Goal: Transaction & Acquisition: Purchase product/service

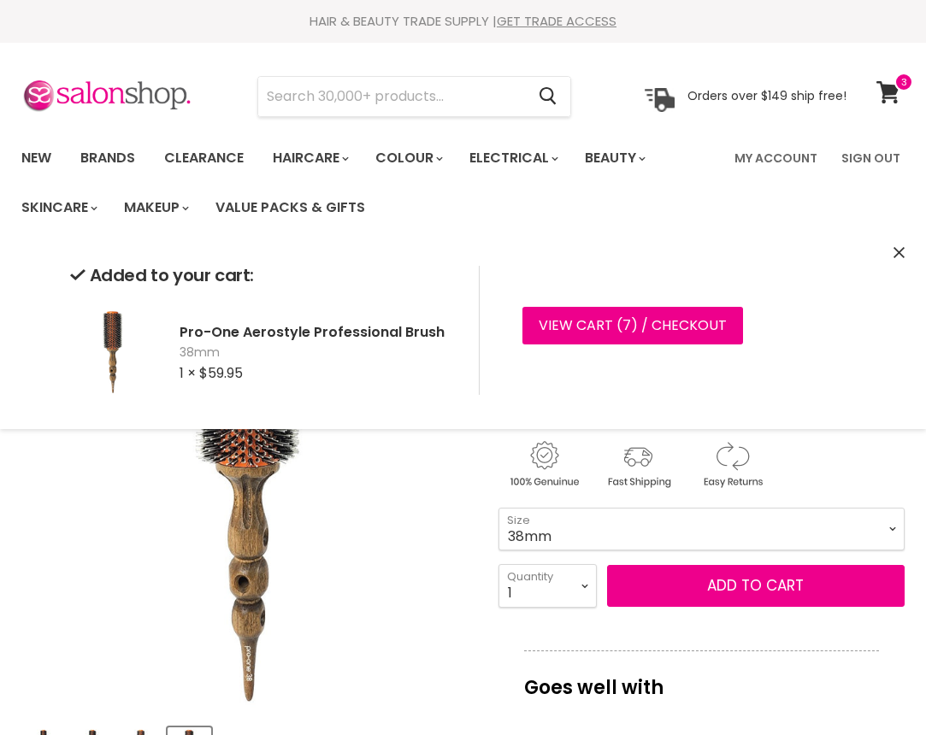
select select "38mm"
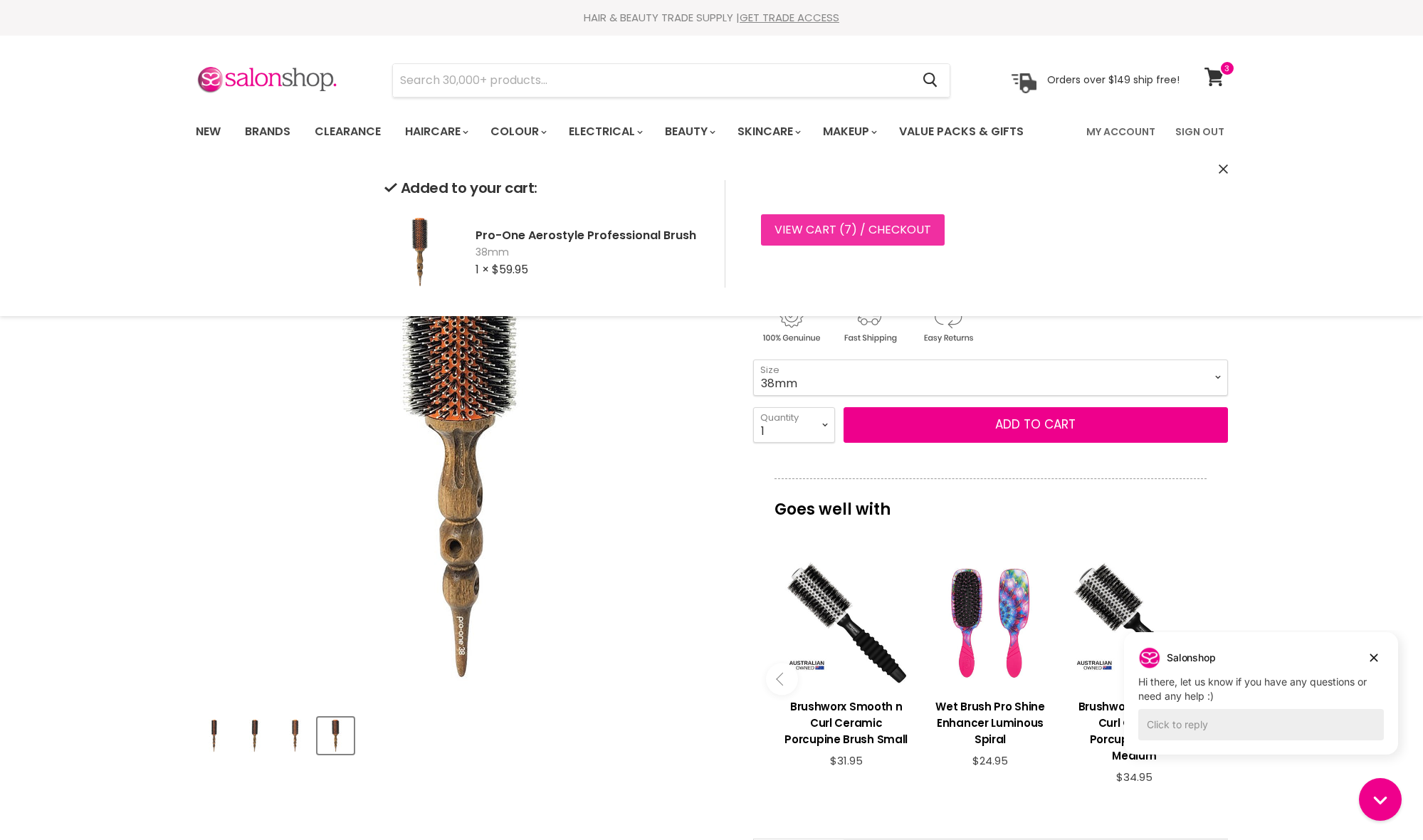
click at [770, 236] on link "View cart ( 7 ) / Checkout" at bounding box center [853, 230] width 184 height 32
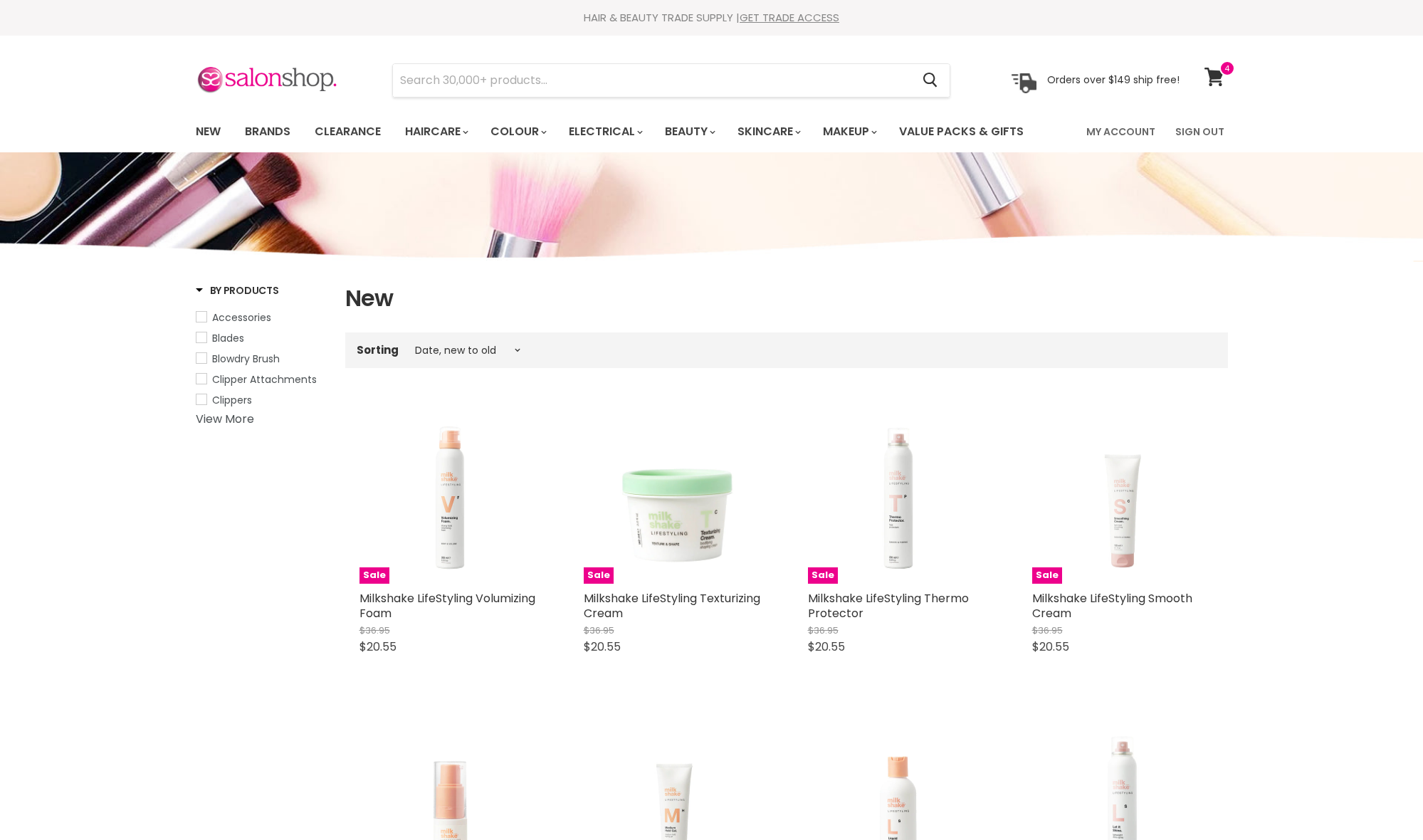
select select "created-descending"
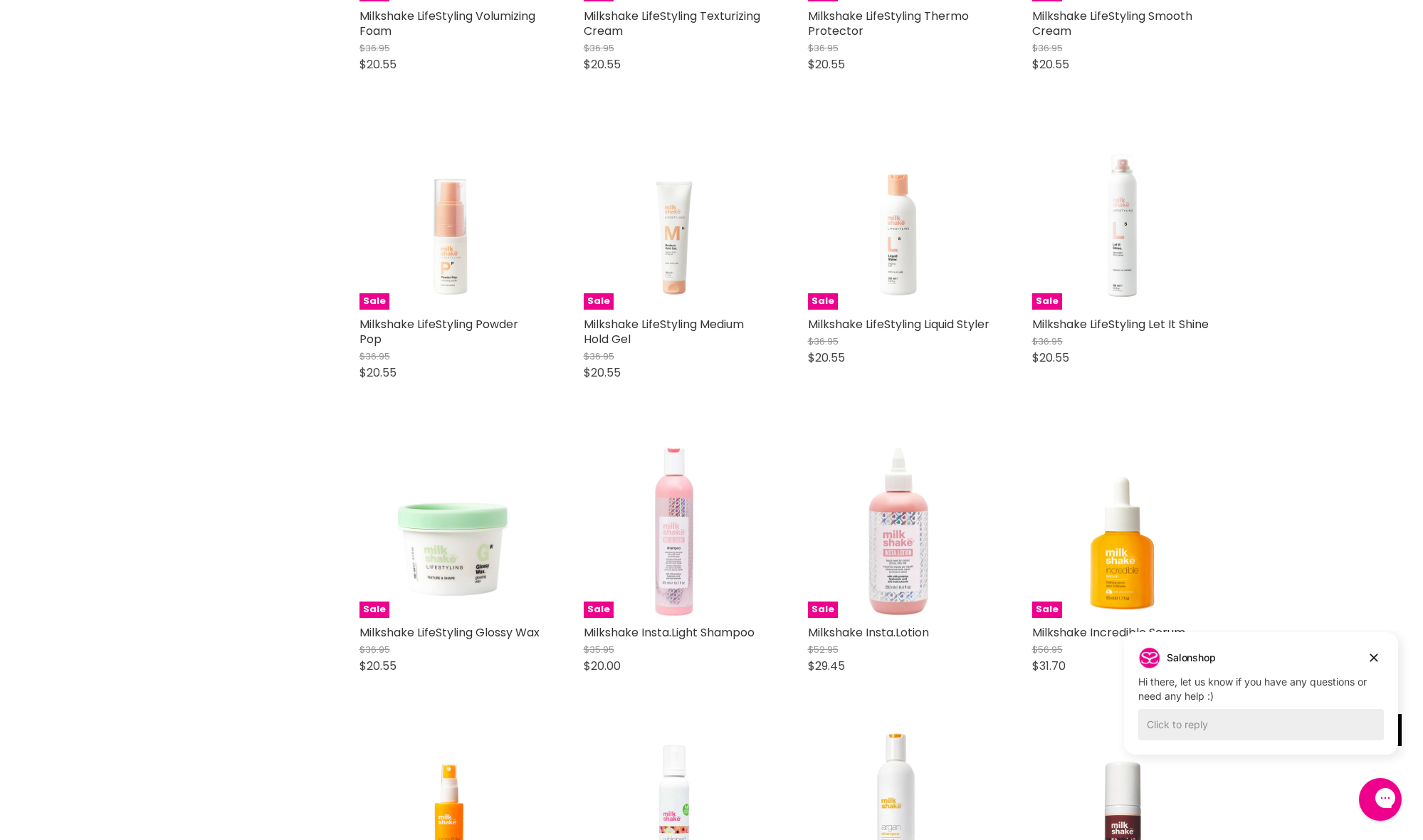
scroll to position [583, 0]
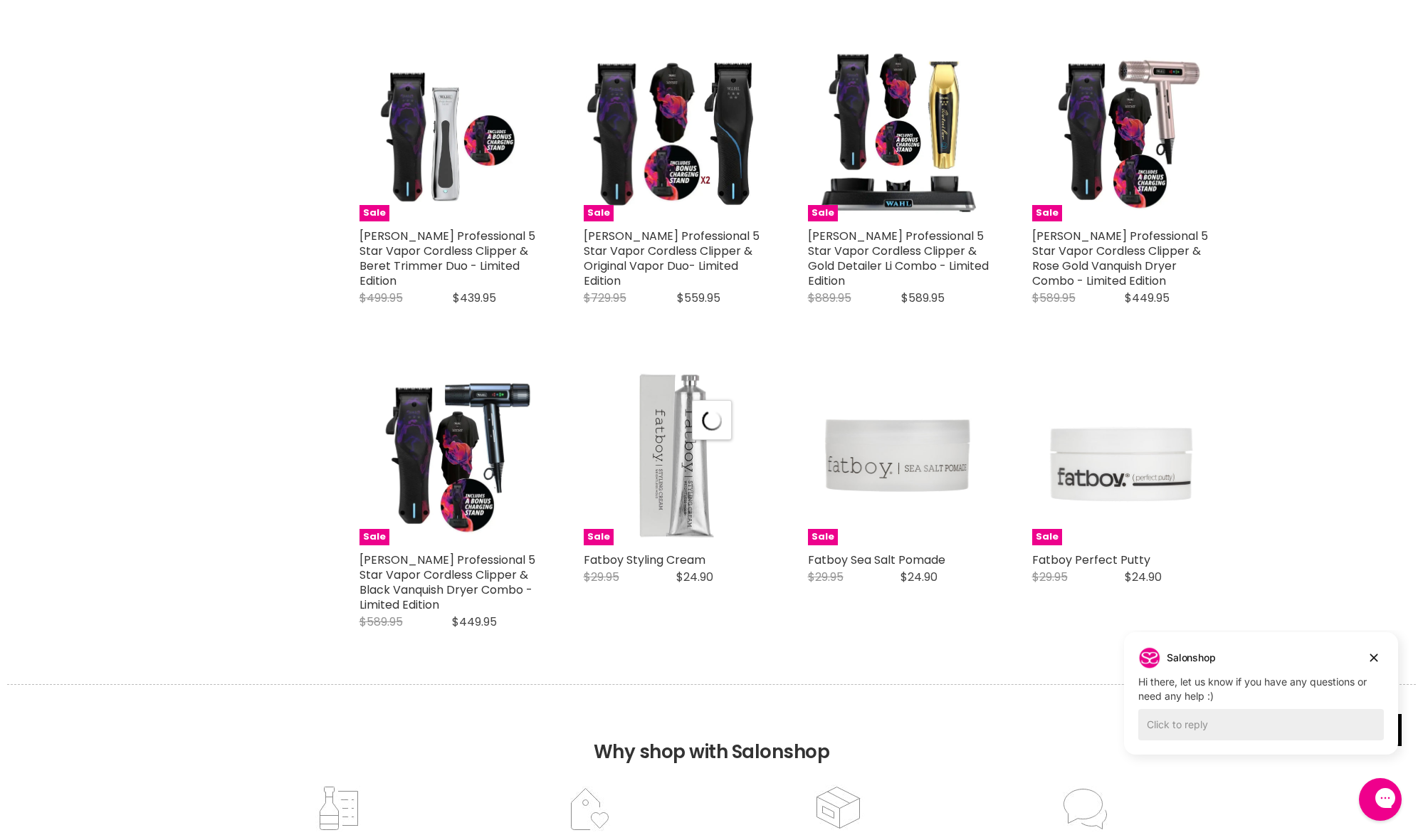
select select "created-descending"
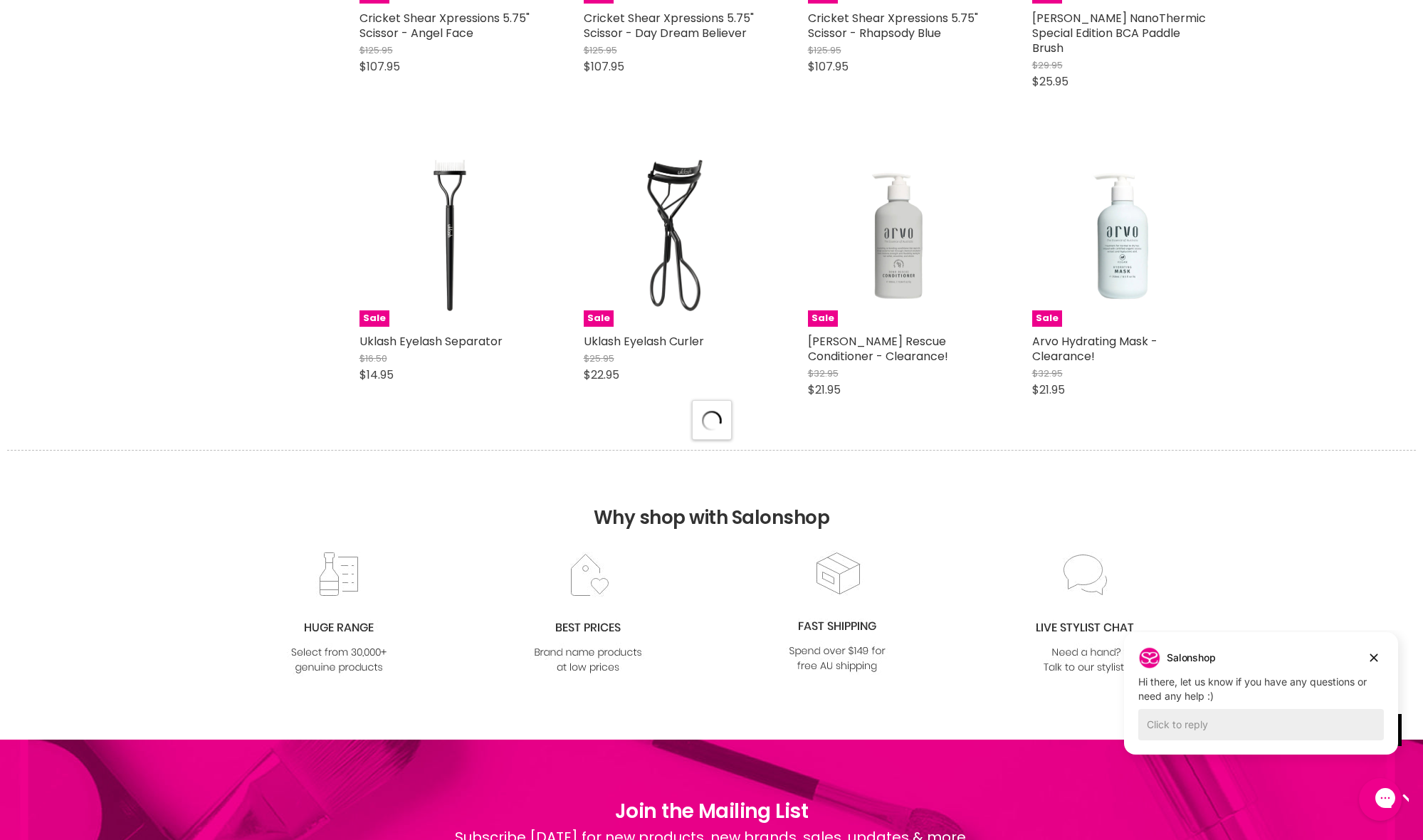
select select "created-descending"
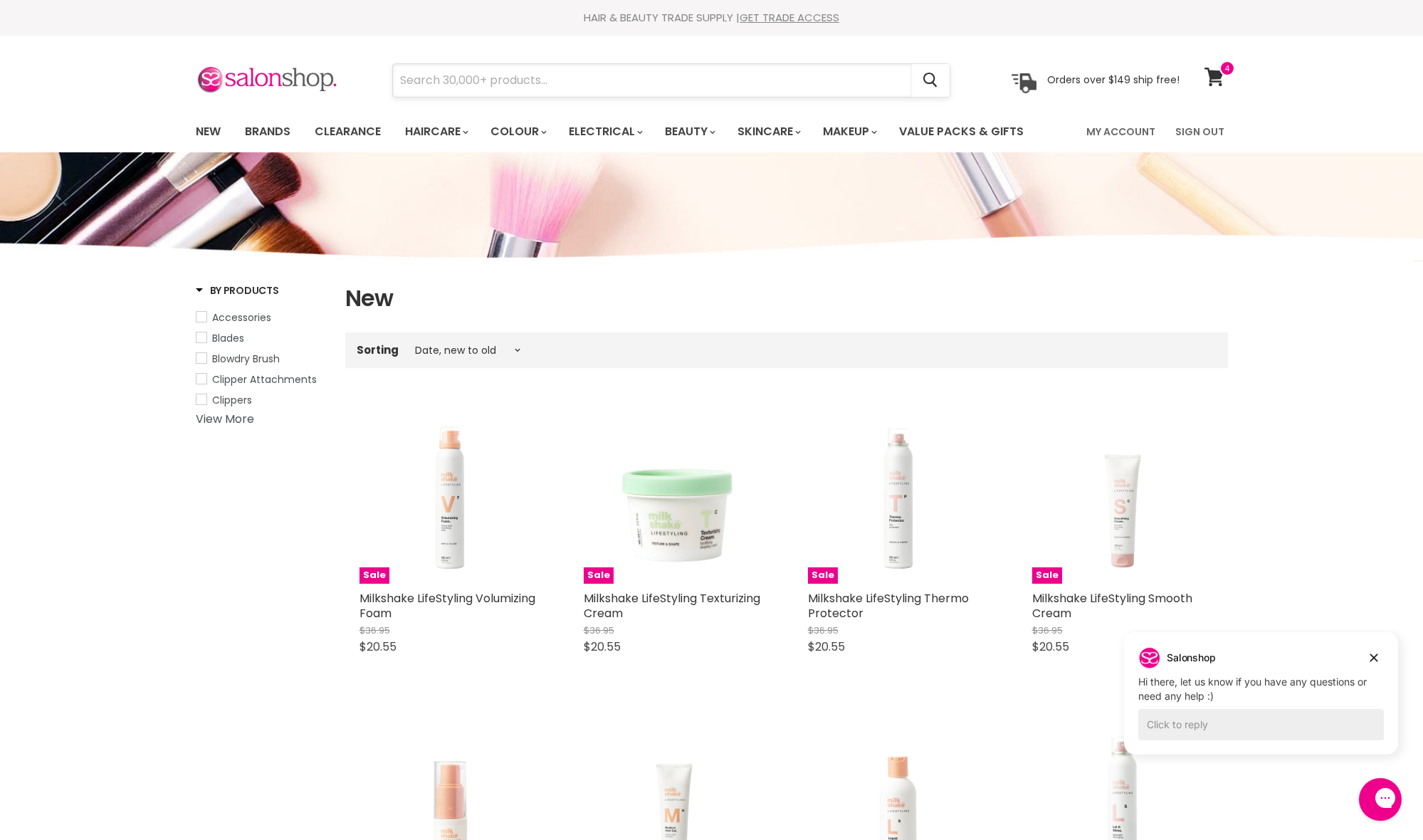
click at [436, 75] on input "Search" at bounding box center [652, 80] width 519 height 32
click at [1209, 77] on icon at bounding box center [1215, 77] width 20 height 18
